Goal: Transaction & Acquisition: Book appointment/travel/reservation

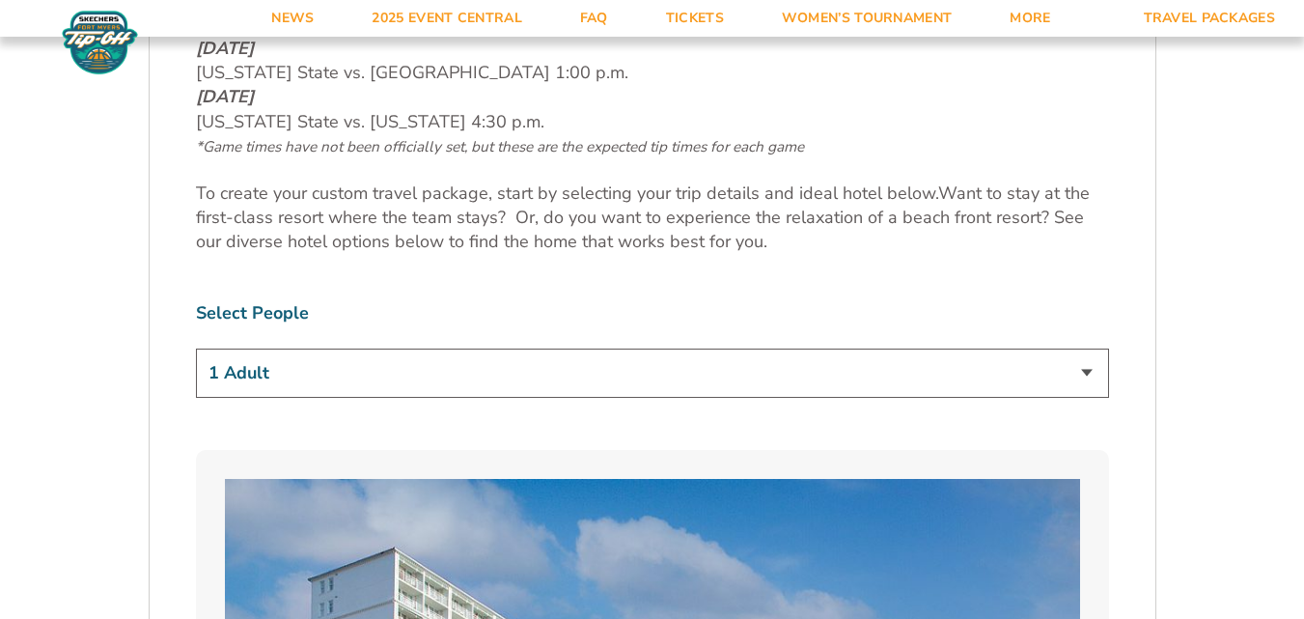
scroll to position [1201, 0]
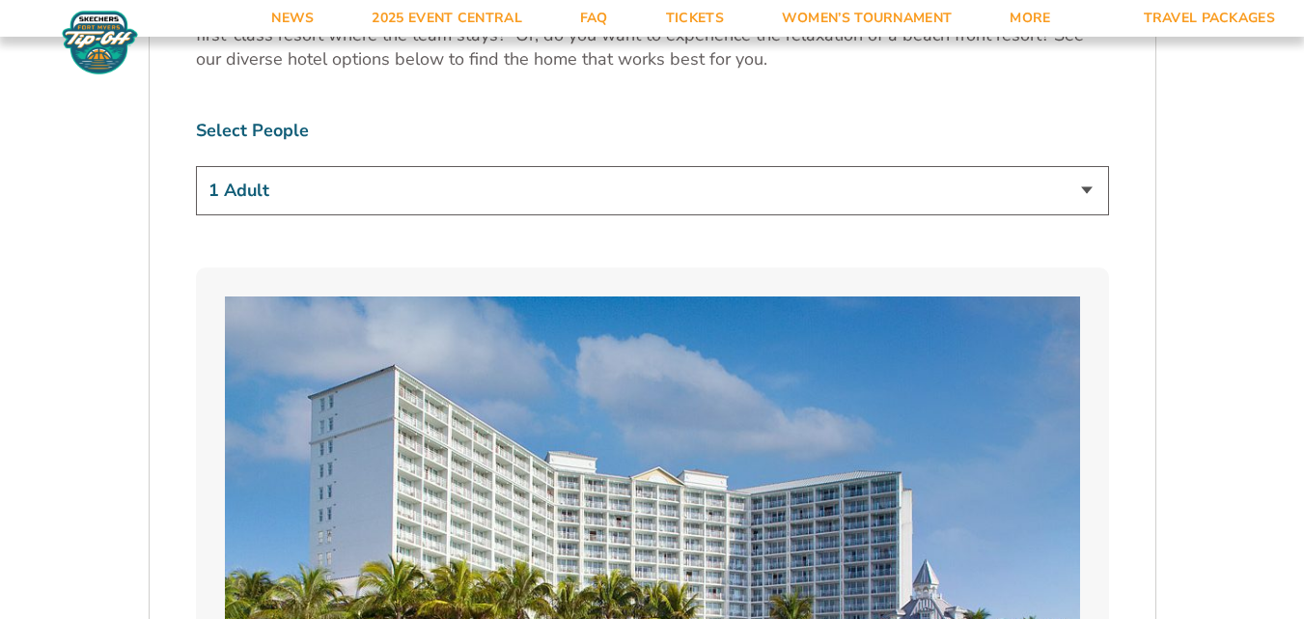
click at [1077, 194] on select "1 Adult 2 Adults 3 Adults 4 Adults 2 Adults + 1 Child 2 Adults + 2 Children 2 A…" at bounding box center [652, 190] width 913 height 49
select select "4 Adults"
click at [196, 166] on select "1 Adult 2 Adults 3 Adults 4 Adults 2 Adults + 1 Child 2 Adults + 2 Children 2 A…" at bounding box center [652, 190] width 913 height 49
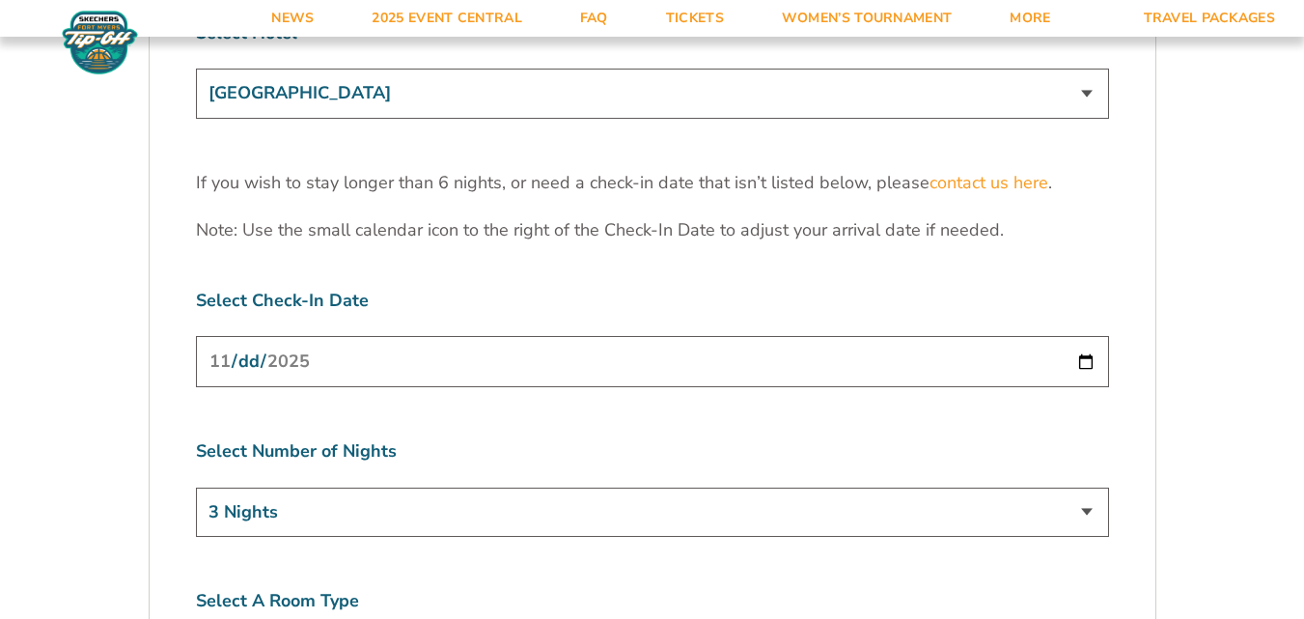
scroll to position [6199, 0]
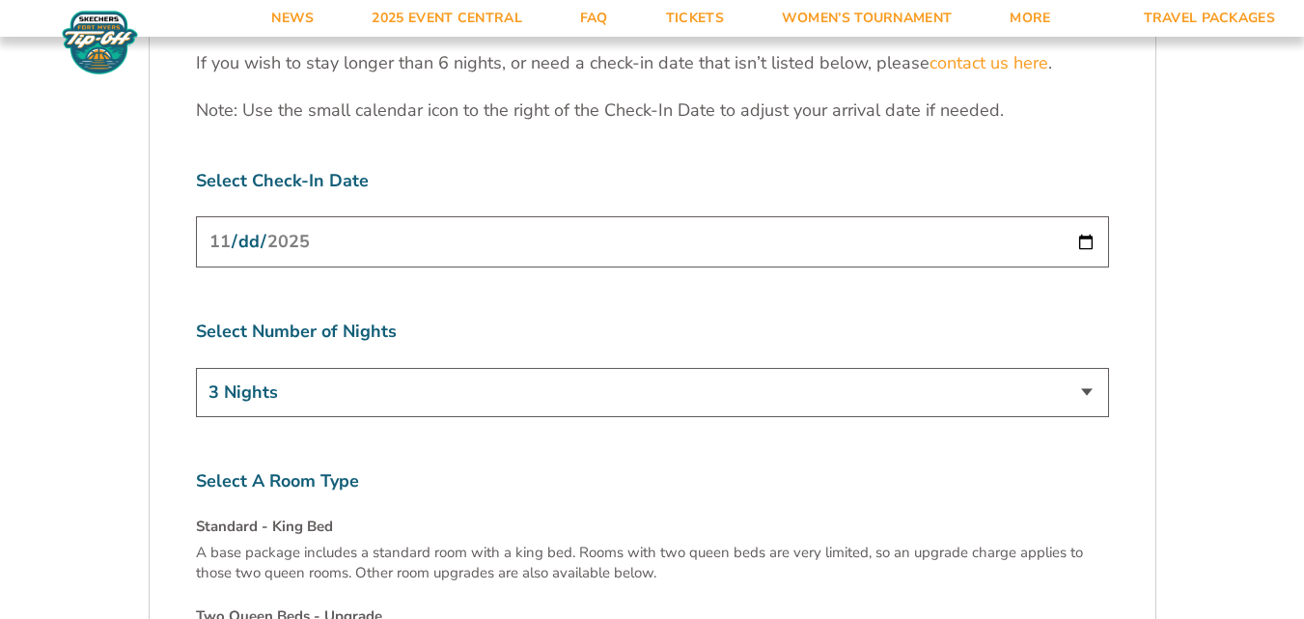
click at [1085, 216] on input "[DATE]" at bounding box center [652, 241] width 913 height 51
click at [427, 368] on select "3 Nights 4 Nights 5 Nights 6 Nights" at bounding box center [652, 392] width 913 height 49
click at [1095, 216] on input "[DATE]" at bounding box center [652, 241] width 913 height 51
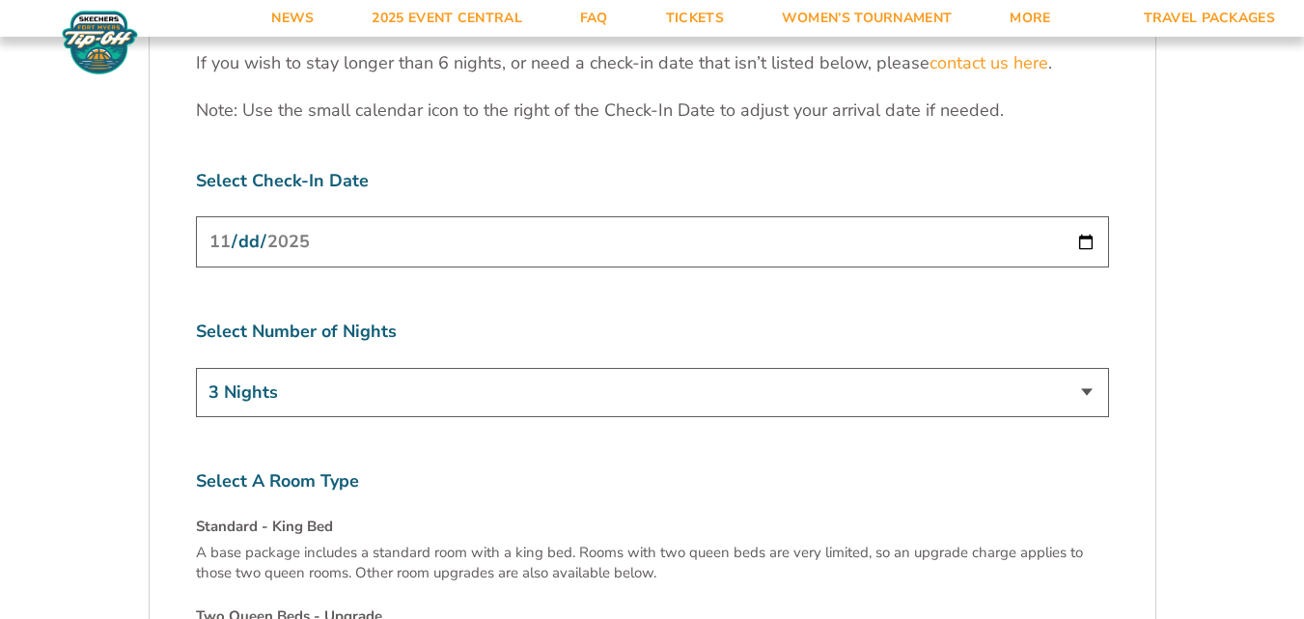
type input "[DATE]"
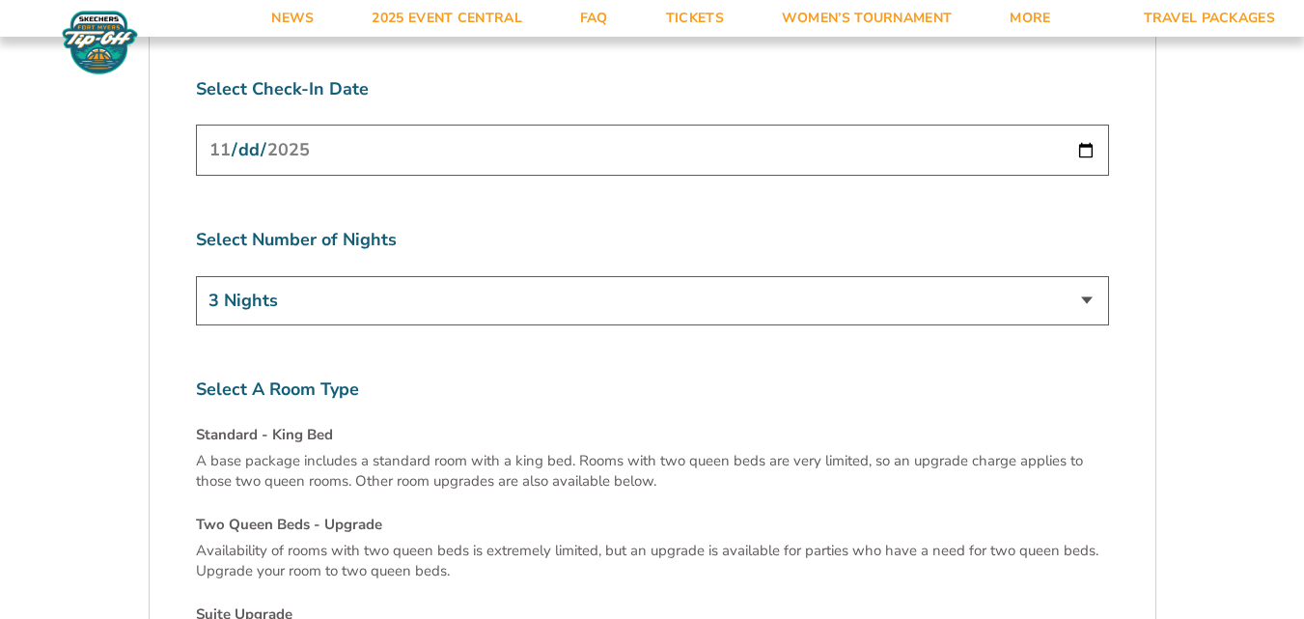
scroll to position [6212, 0]
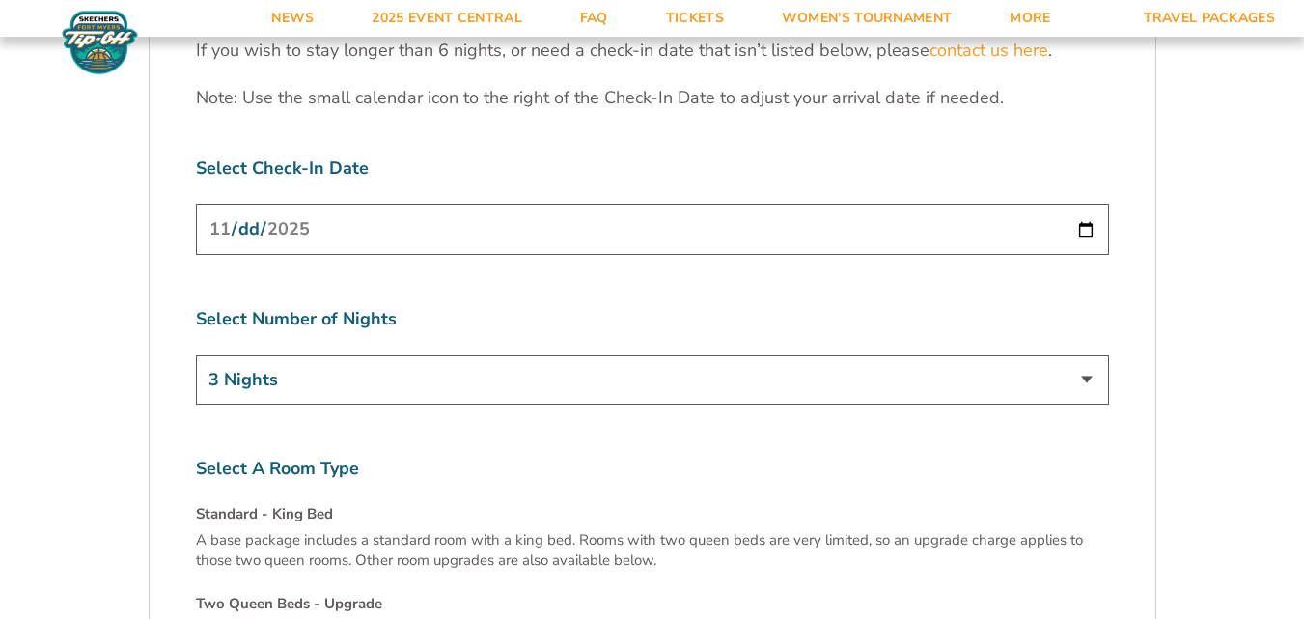
click at [1035, 204] on input "[DATE]" at bounding box center [652, 229] width 913 height 51
click at [1094, 204] on input "[DATE]" at bounding box center [652, 229] width 913 height 51
click at [1095, 355] on select "3 Nights 4 Nights 5 Nights 6 Nights" at bounding box center [652, 379] width 913 height 49
select select "4 Nights"
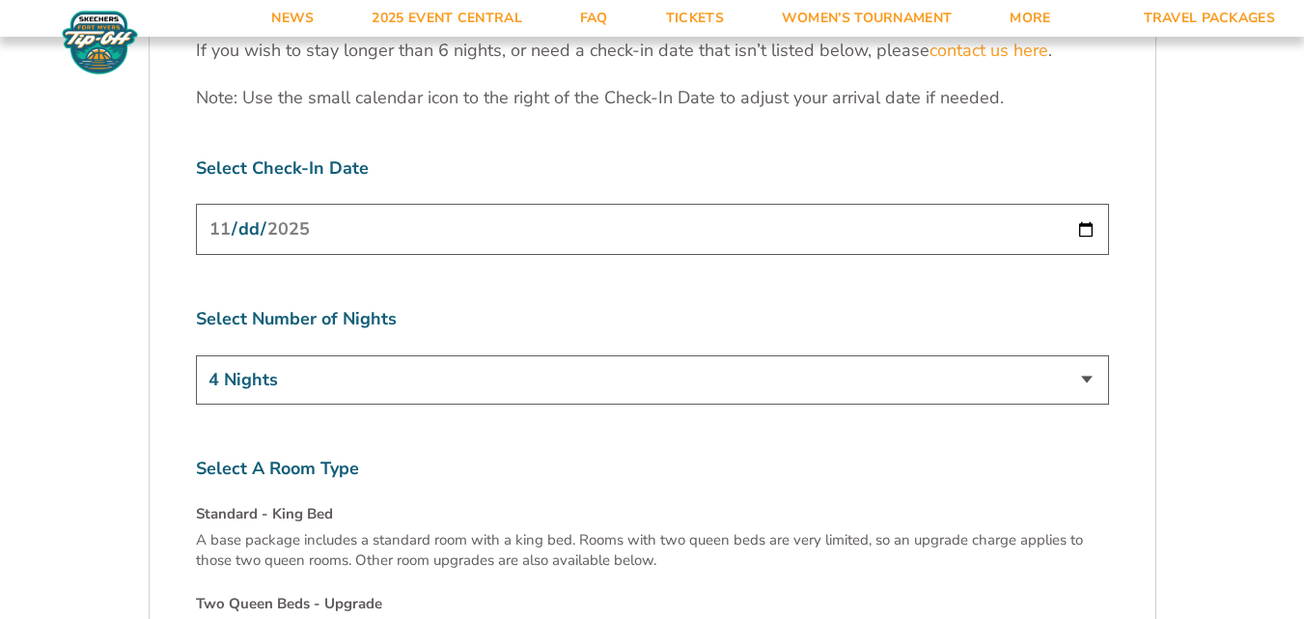
click at [196, 355] on select "3 Nights 4 Nights 5 Nights 6 Nights" at bounding box center [652, 379] width 913 height 49
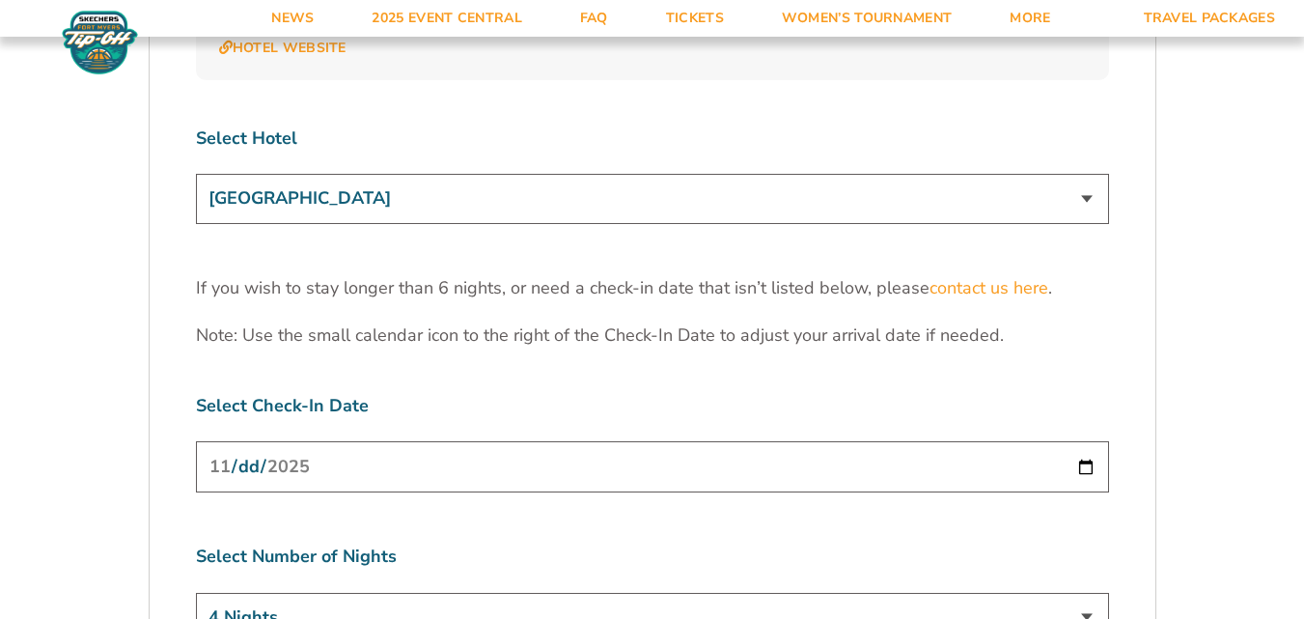
scroll to position [5894, 0]
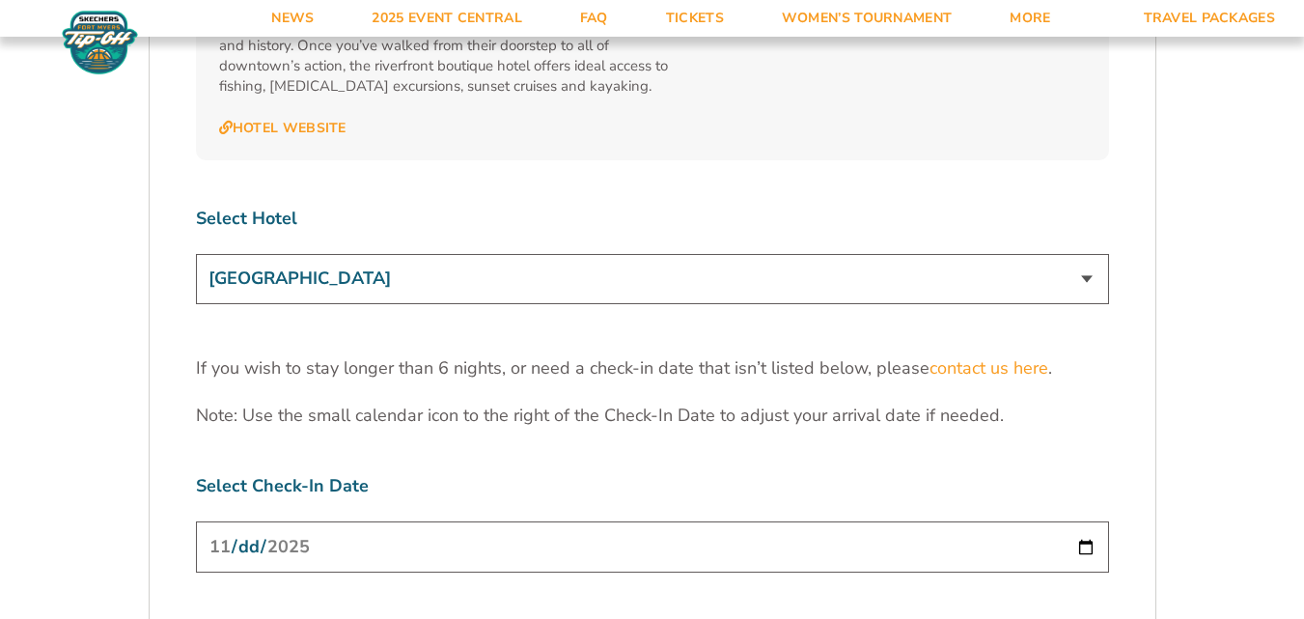
click at [1086, 254] on select "[GEOGRAPHIC_DATA] [GEOGRAPHIC_DATA] [GEOGRAPHIC_DATA], Autograph Collection" at bounding box center [652, 278] width 913 height 49
click at [196, 254] on select "[GEOGRAPHIC_DATA] [GEOGRAPHIC_DATA] [GEOGRAPHIC_DATA], Autograph Collection" at bounding box center [652, 278] width 913 height 49
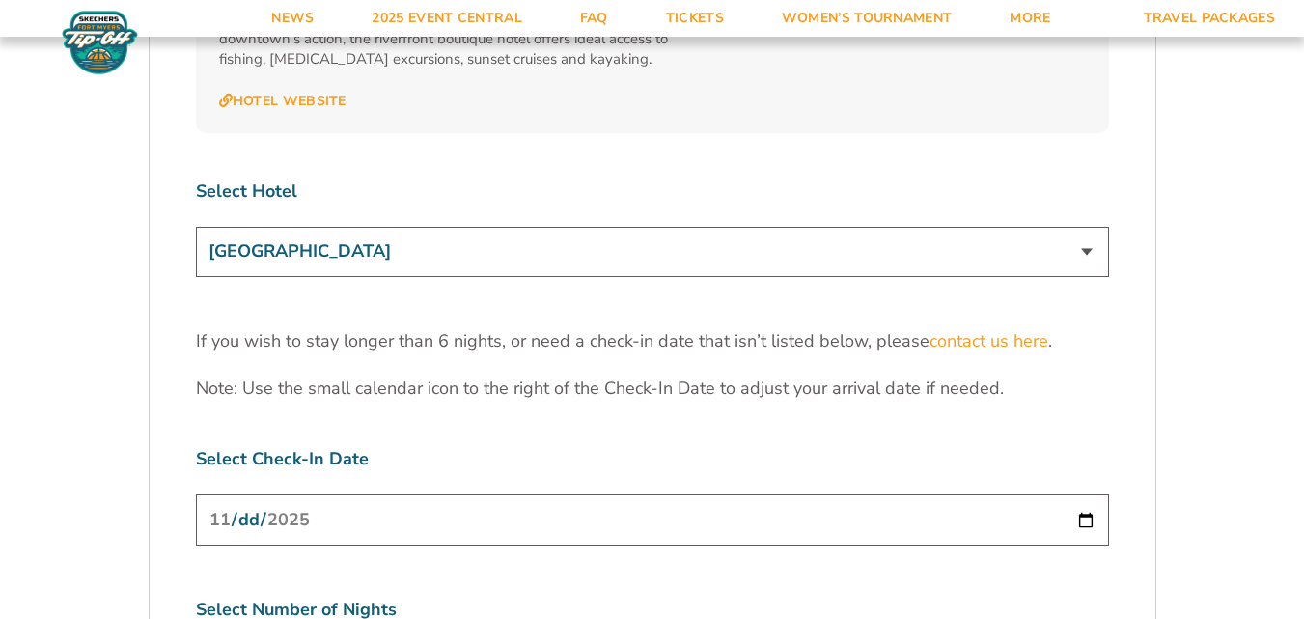
scroll to position [5960, 0]
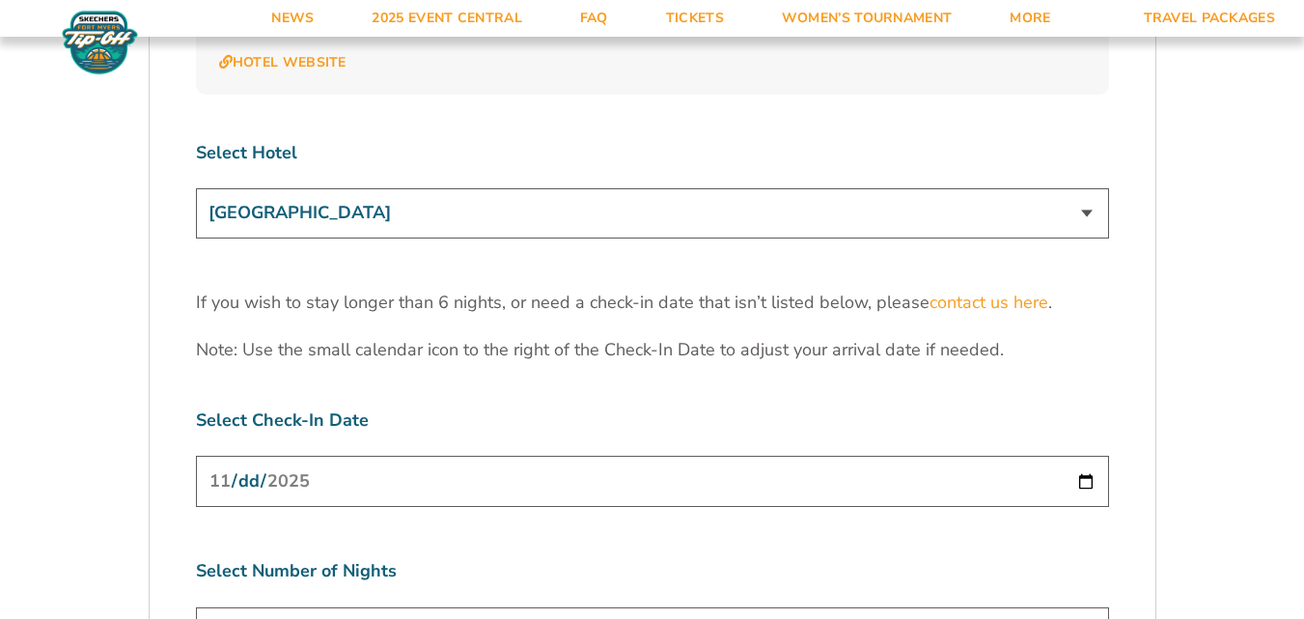
click at [1076, 188] on select "[GEOGRAPHIC_DATA] [GEOGRAPHIC_DATA] [GEOGRAPHIC_DATA], Autograph Collection" at bounding box center [652, 212] width 913 height 49
click at [196, 188] on select "[GEOGRAPHIC_DATA] [GEOGRAPHIC_DATA] [GEOGRAPHIC_DATA], Autograph Collection" at bounding box center [652, 212] width 913 height 49
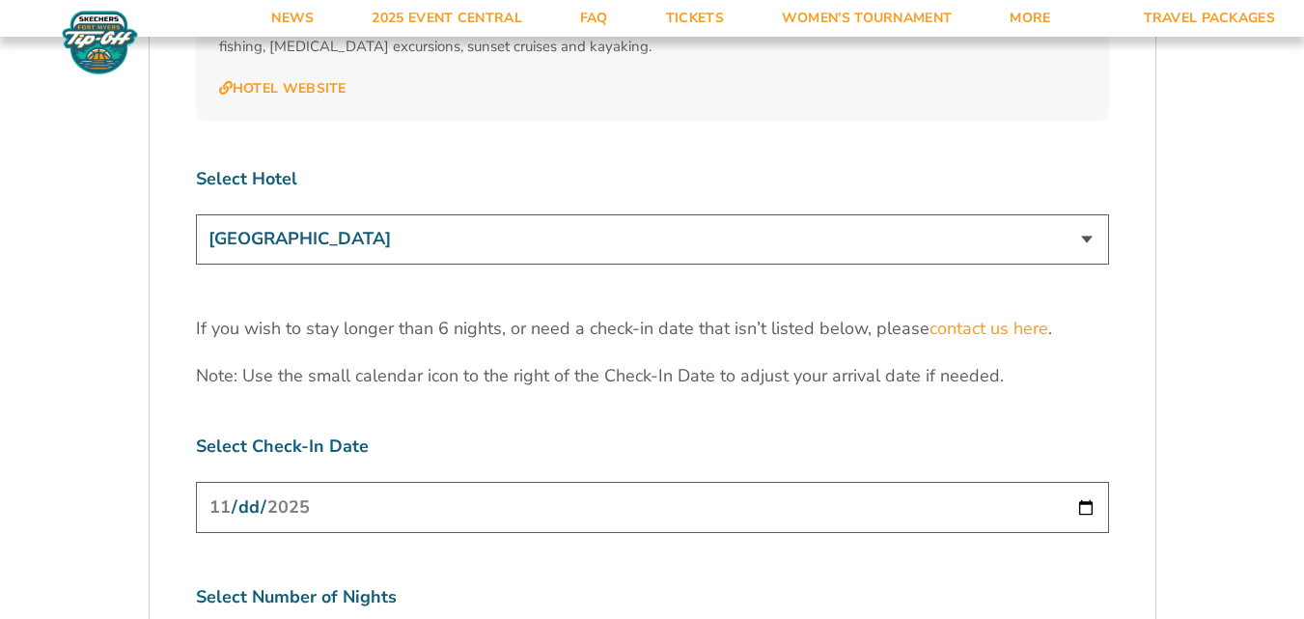
scroll to position [5986, 0]
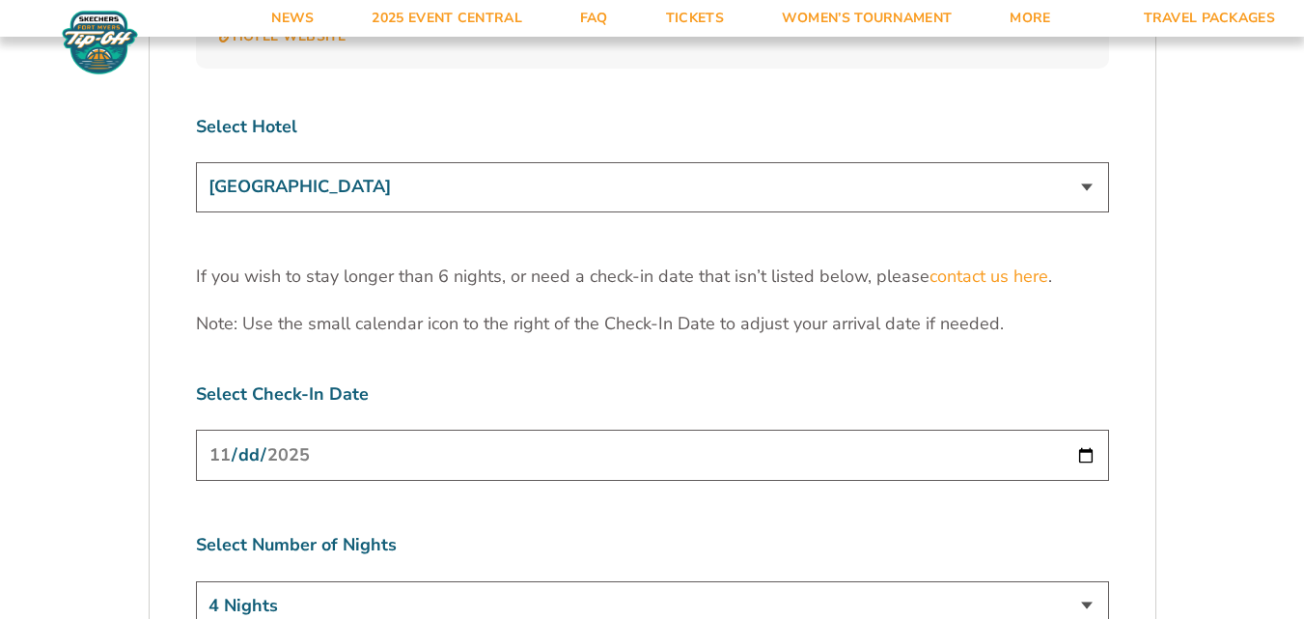
click at [1084, 162] on select "[GEOGRAPHIC_DATA] [GEOGRAPHIC_DATA] [GEOGRAPHIC_DATA], Autograph Collection" at bounding box center [652, 186] width 913 height 49
click at [196, 162] on select "[GEOGRAPHIC_DATA] [GEOGRAPHIC_DATA] [GEOGRAPHIC_DATA], Autograph Collection" at bounding box center [652, 186] width 913 height 49
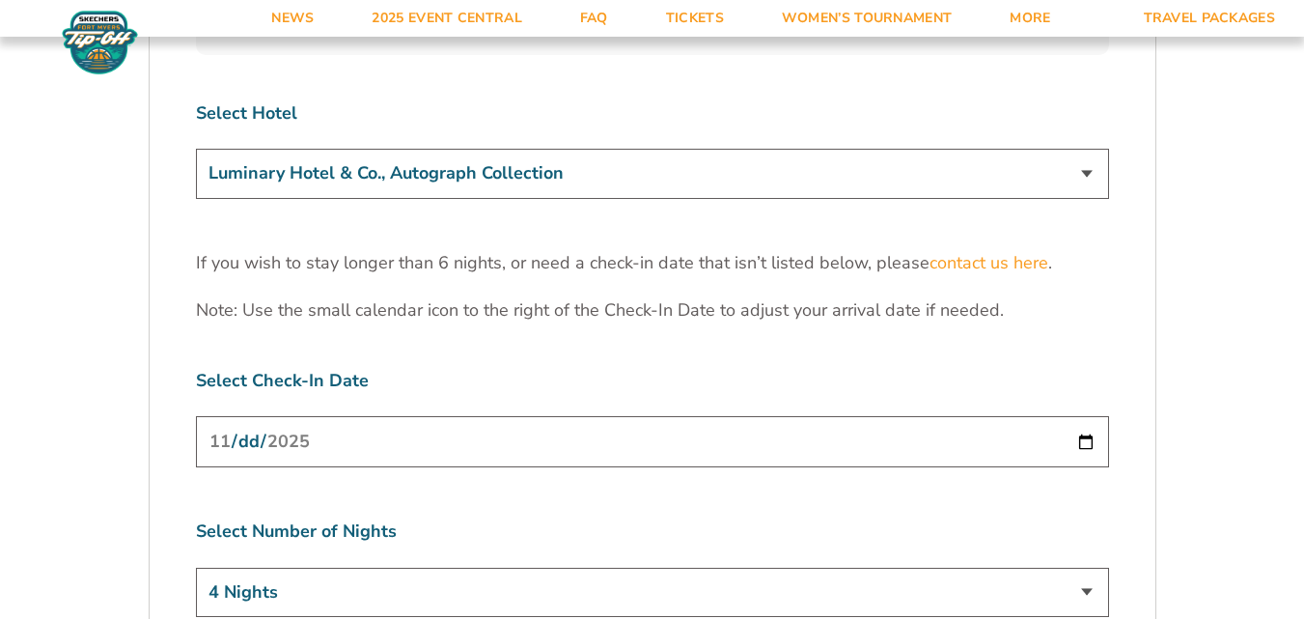
scroll to position [5853, 0]
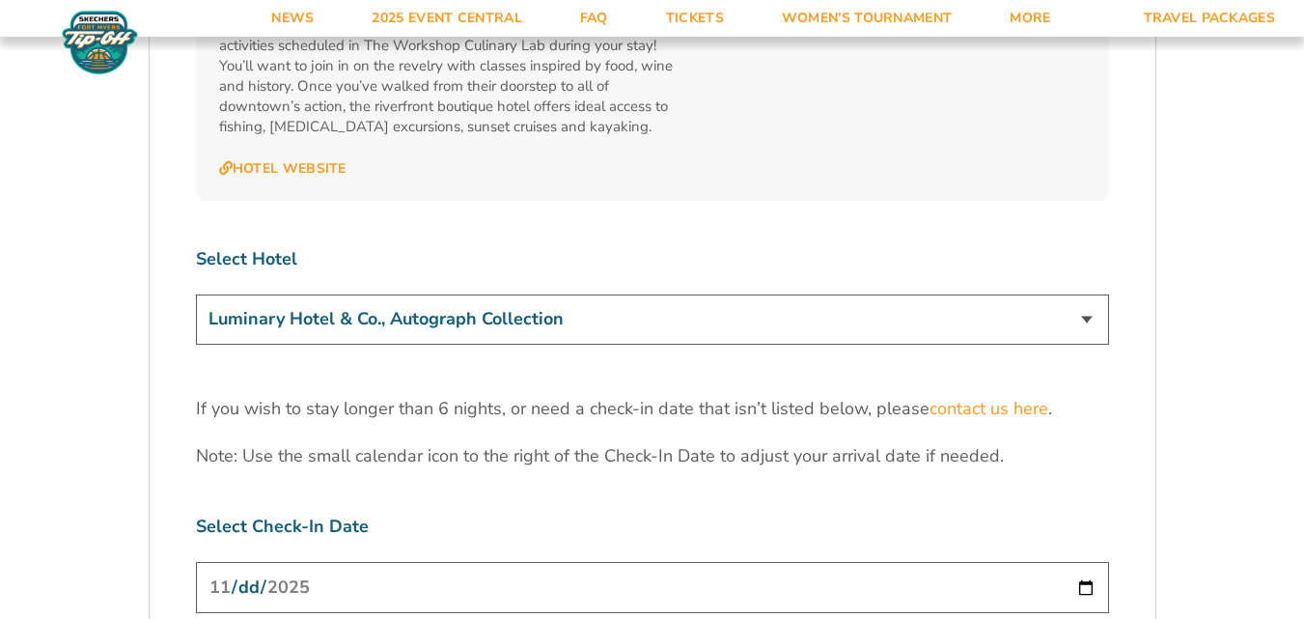
click at [1083, 294] on select "[GEOGRAPHIC_DATA] [GEOGRAPHIC_DATA] [GEOGRAPHIC_DATA], Autograph Collection" at bounding box center [652, 318] width 913 height 49
select select "17485"
click at [196, 294] on select "[GEOGRAPHIC_DATA] [GEOGRAPHIC_DATA] [GEOGRAPHIC_DATA], Autograph Collection" at bounding box center [652, 318] width 913 height 49
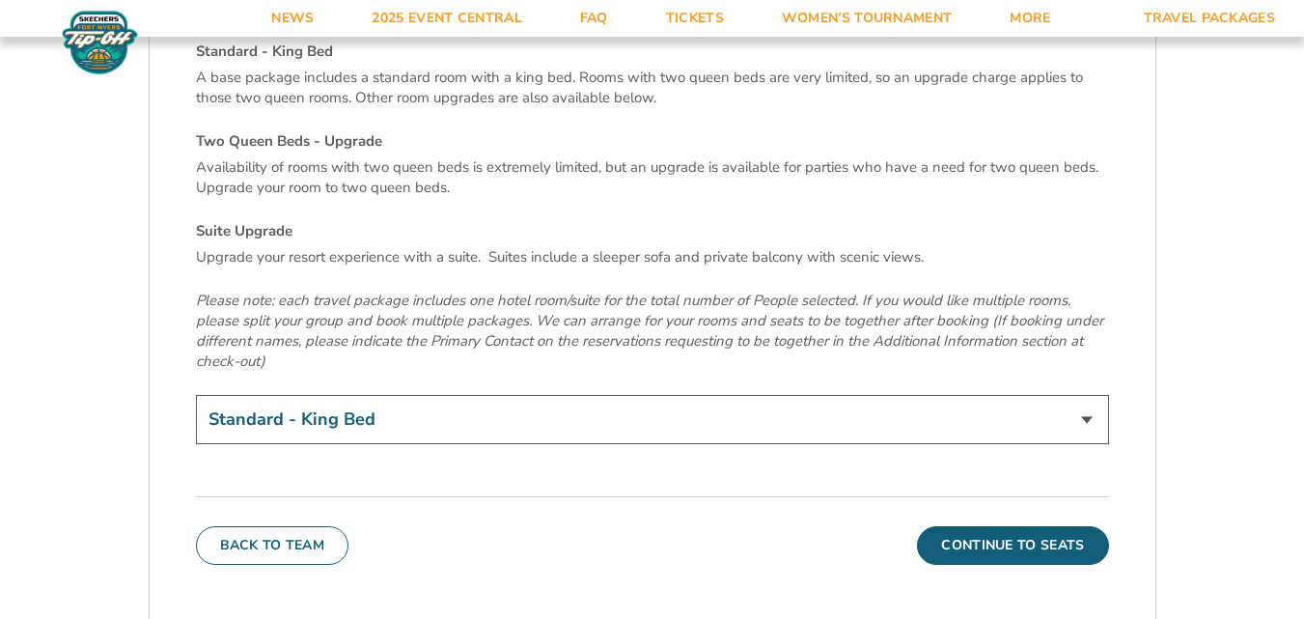
scroll to position [6714, 0]
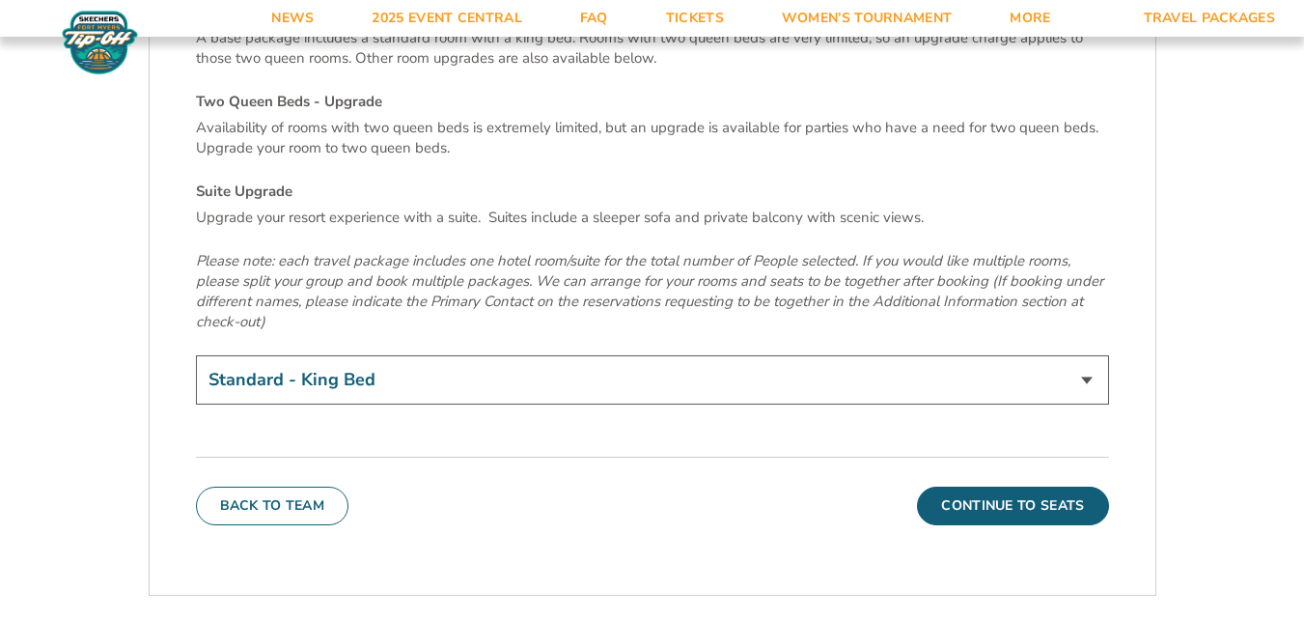
click at [1077, 355] on select "Standard - King Bed Two Queen Beds - Upgrade (+$15 per night) Suite Upgrade (+$…" at bounding box center [652, 379] width 913 height 49
select select "Suite Upgrade"
click at [196, 355] on select "Standard - King Bed Two Queen Beds - Upgrade (+$15 per night) Suite Upgrade (+$…" at bounding box center [652, 379] width 913 height 49
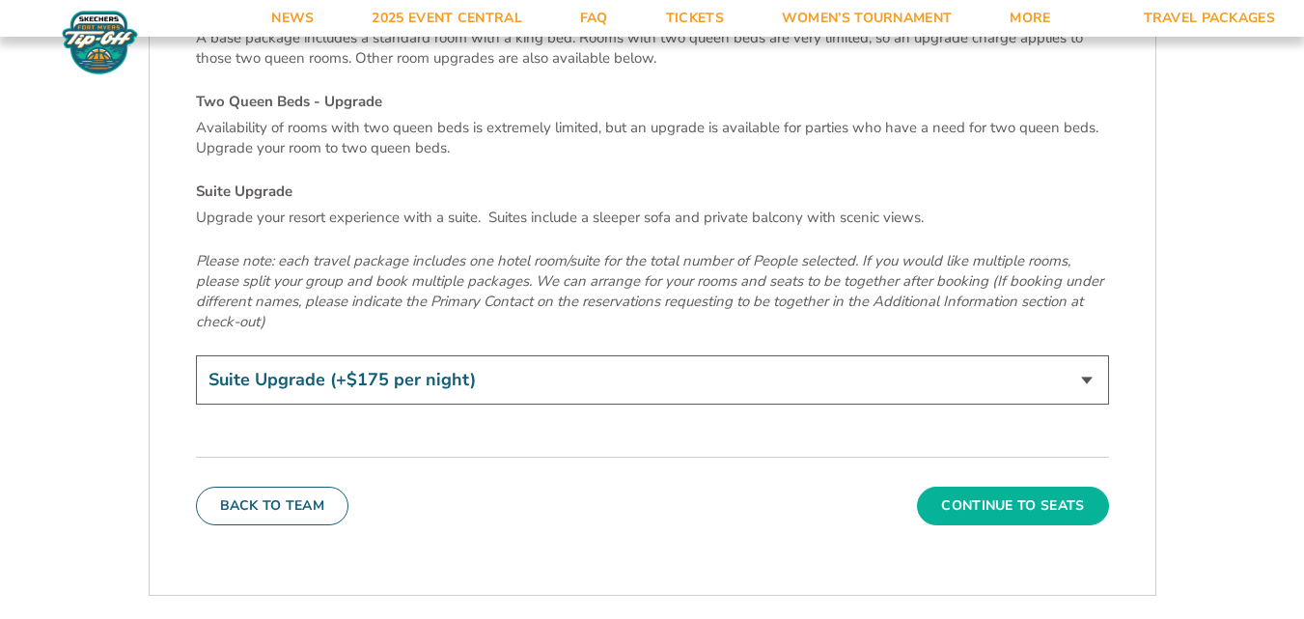
click at [994, 487] on button "Continue To Seats" at bounding box center [1012, 506] width 191 height 39
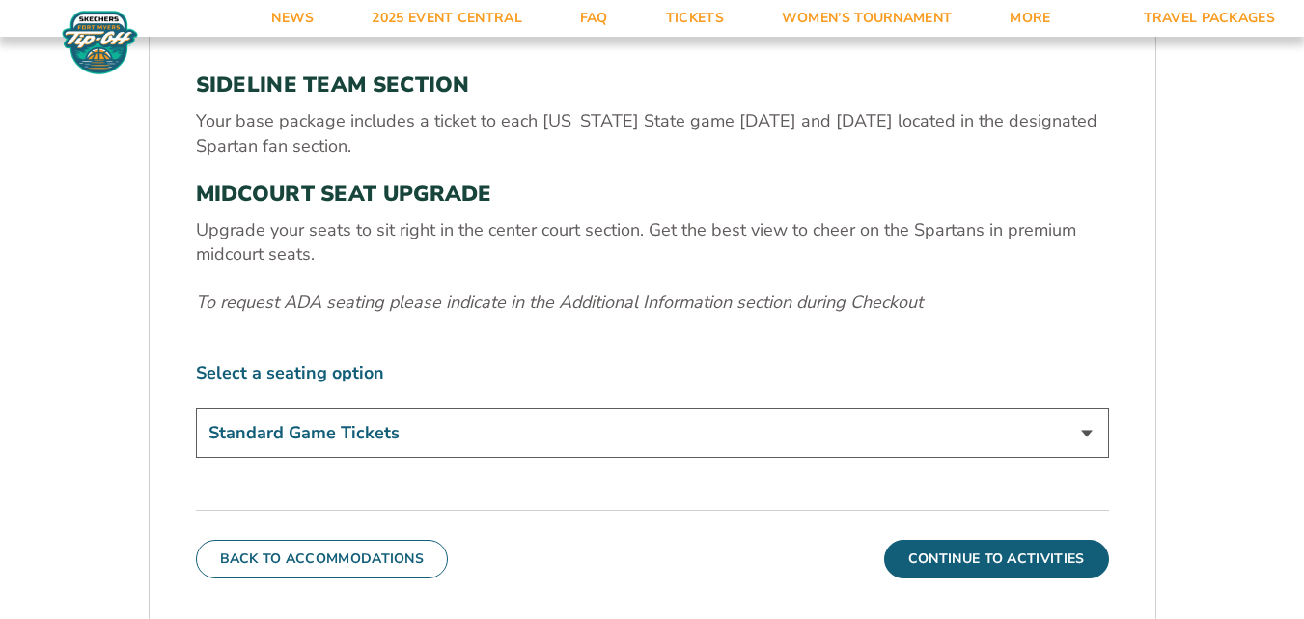
scroll to position [674, 0]
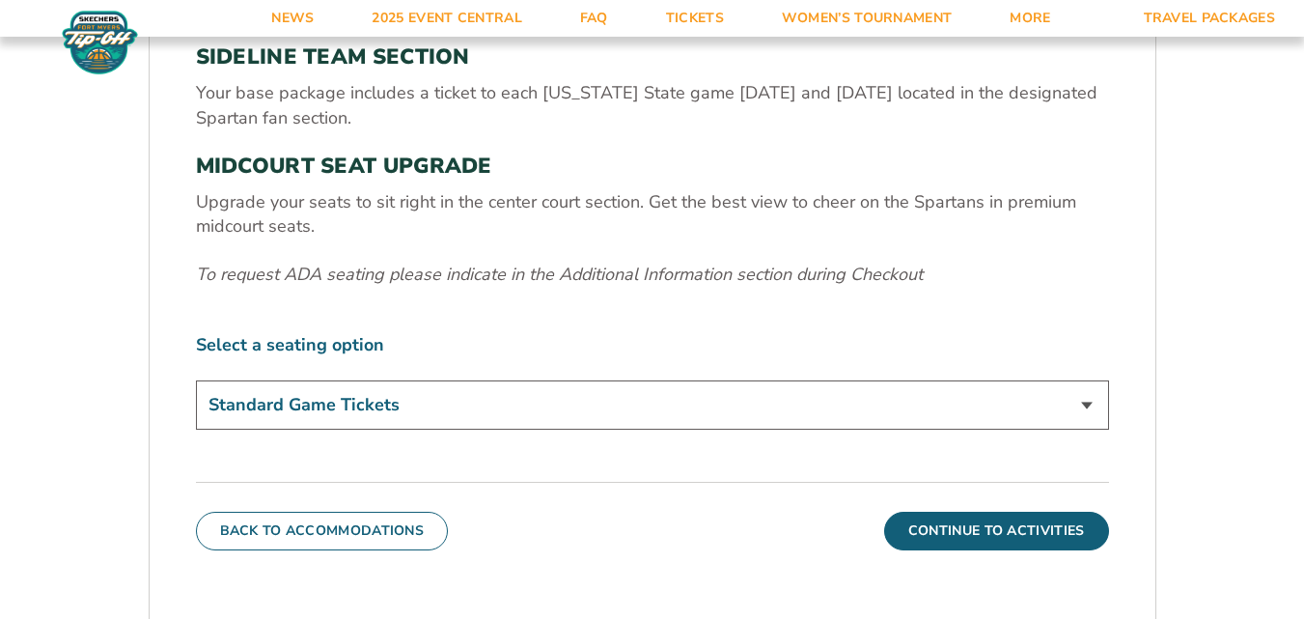
click at [1042, 393] on select "Standard Game Tickets Midcourt Seat Upgrade (+$140 per person)" at bounding box center [652, 404] width 913 height 49
click at [1042, 395] on select "Standard Game Tickets Midcourt Seat Upgrade (+$140 per person)" at bounding box center [652, 404] width 913 height 49
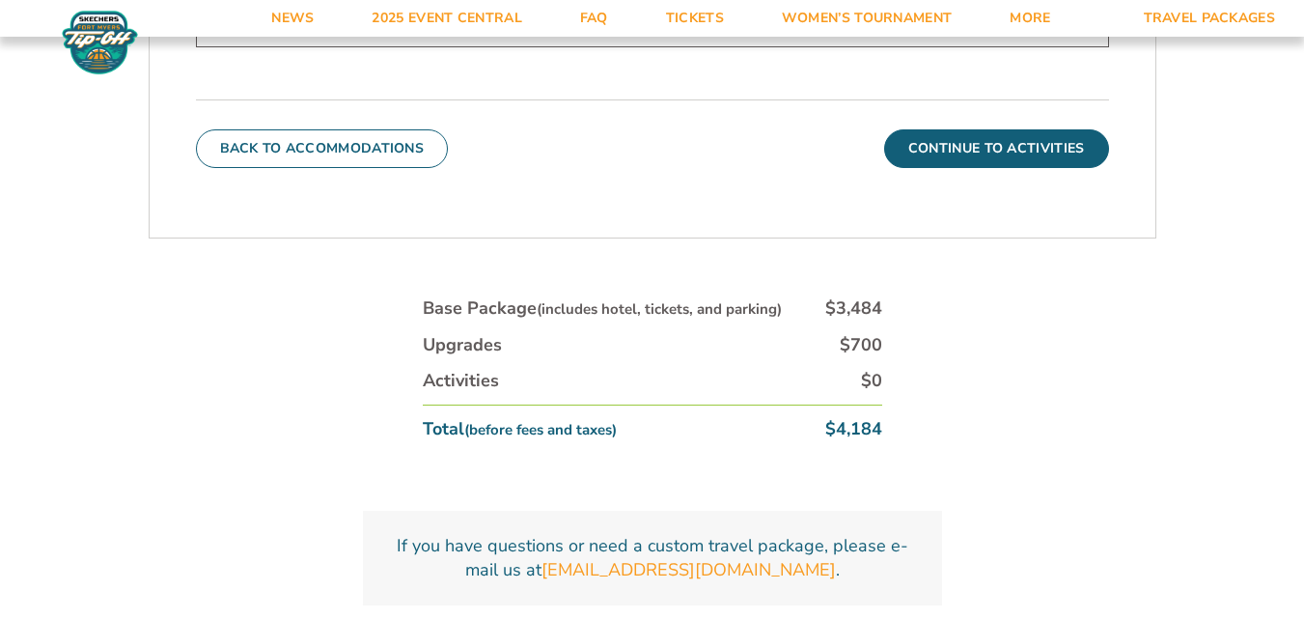
scroll to position [1035, 0]
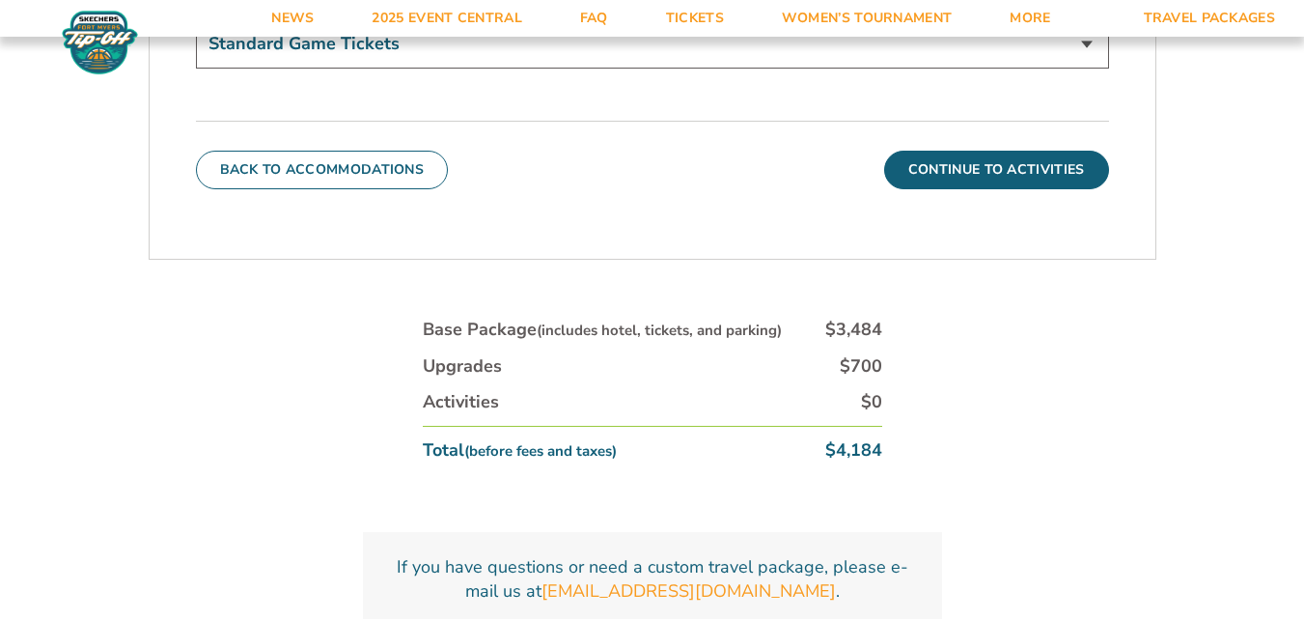
click at [1058, 171] on button "Continue To Activities" at bounding box center [996, 170] width 225 height 39
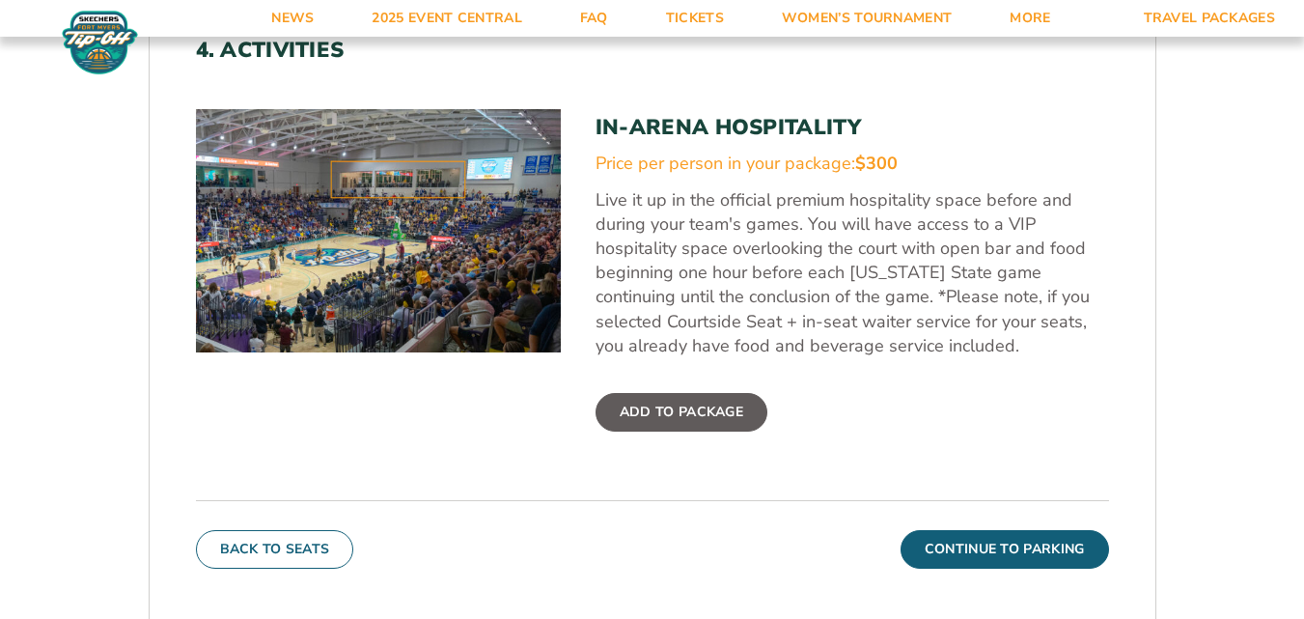
scroll to position [624, 0]
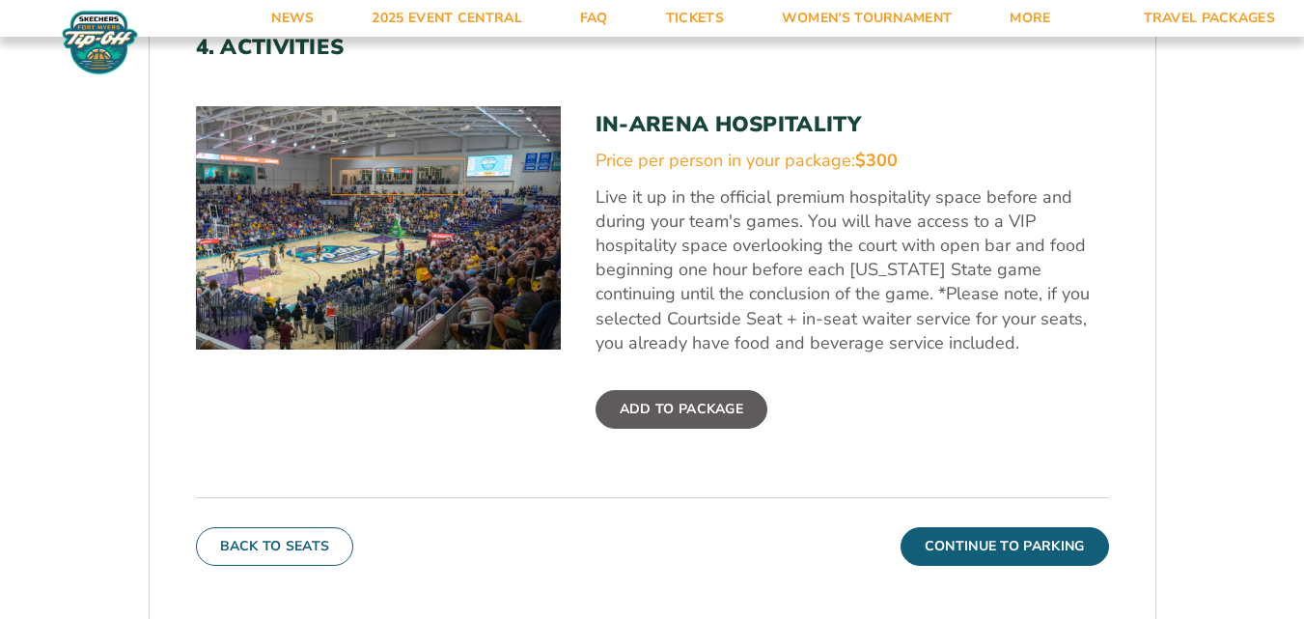
click at [645, 403] on label "Add To Package" at bounding box center [682, 409] width 172 height 39
click at [0, 0] on input "Add To Package" at bounding box center [0, 0] width 0 height 0
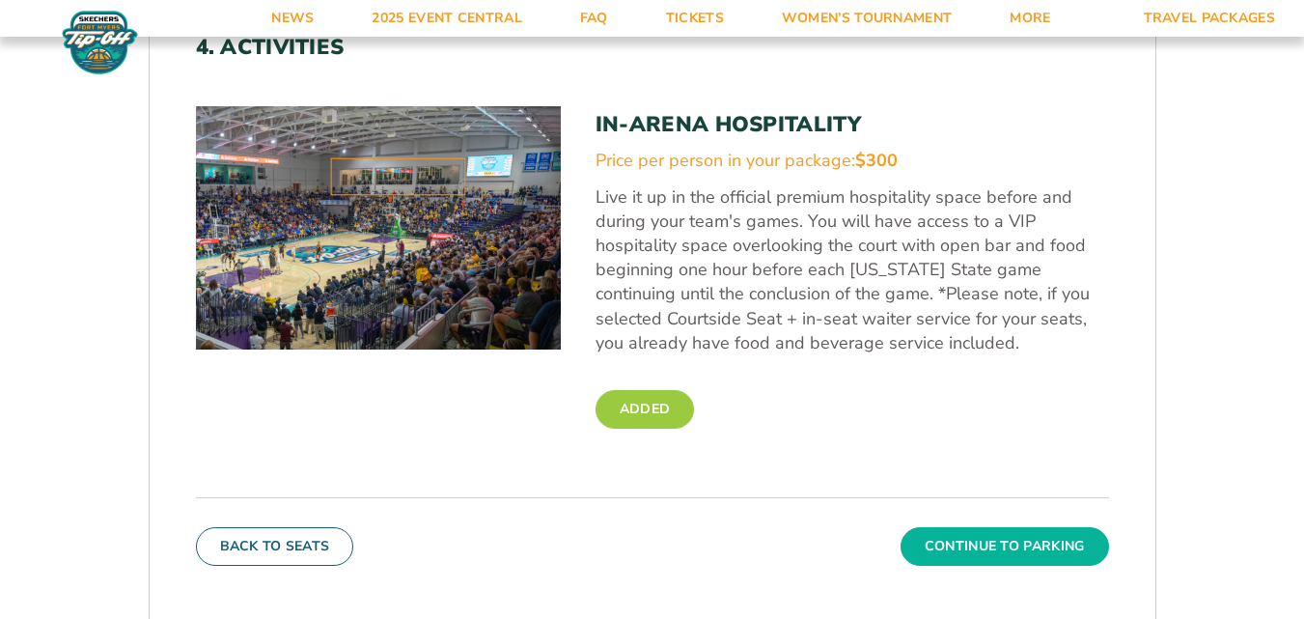
click at [1038, 538] on button "Continue To Parking" at bounding box center [1005, 546] width 209 height 39
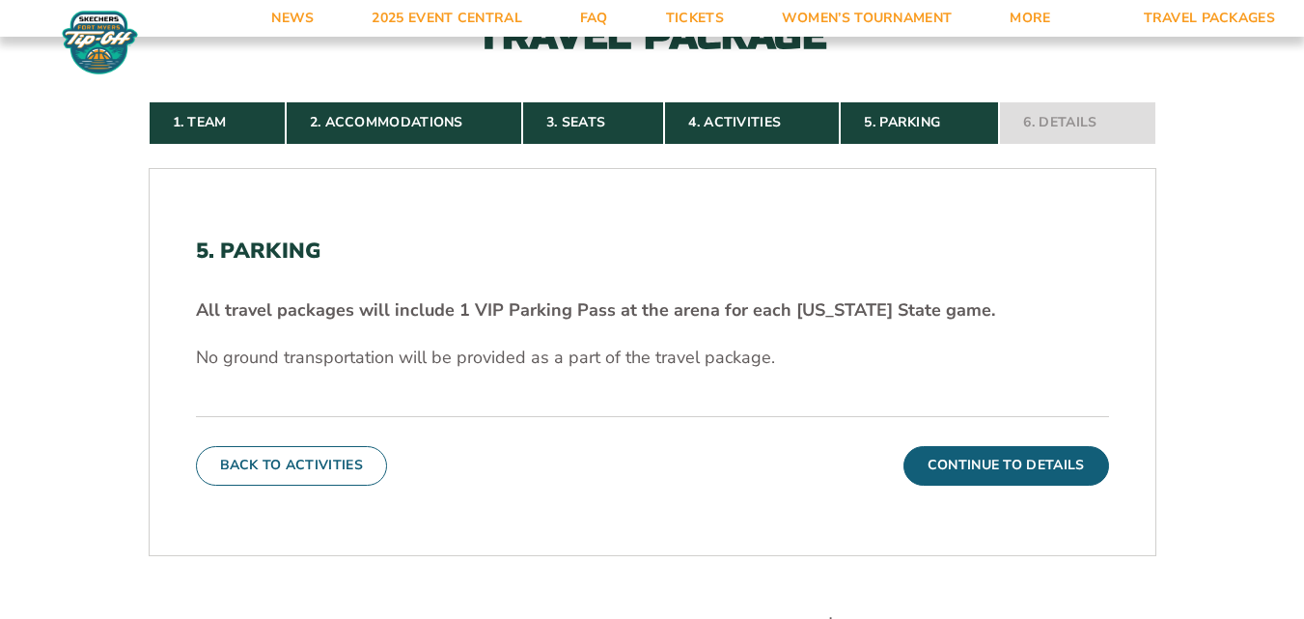
scroll to position [242, 0]
